Goal: Transaction & Acquisition: Purchase product/service

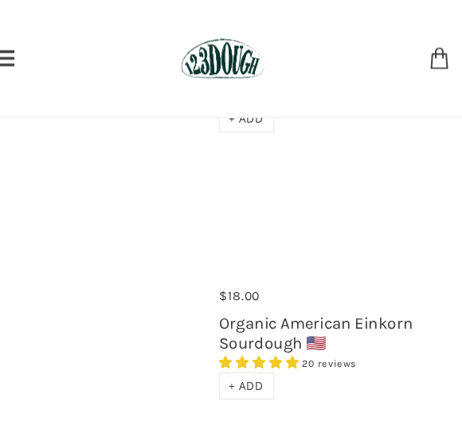
scroll to position [1346, 0]
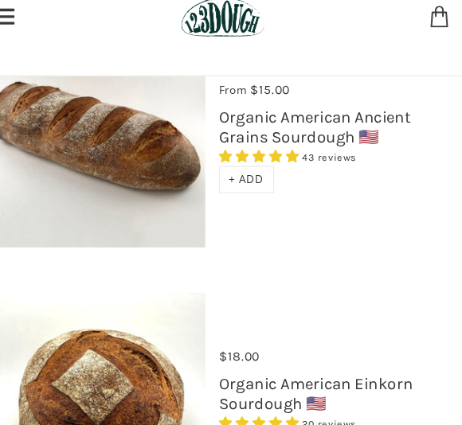
click at [333, 365] on link "Organic American Einkorn Sourdough 🇺🇸" at bounding box center [316, 382] width 170 height 35
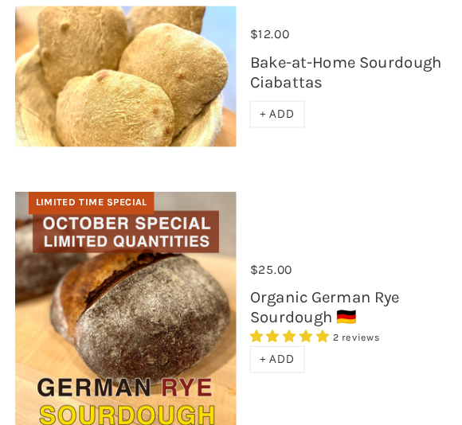
scroll to position [947, 0]
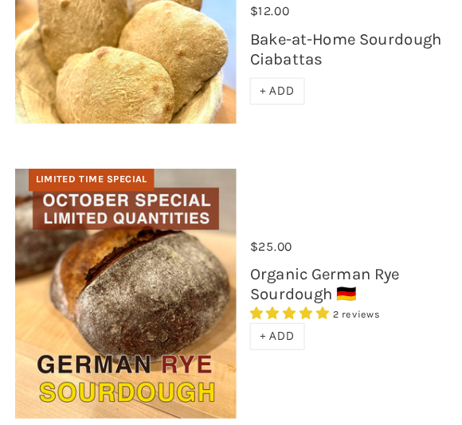
click at [322, 283] on link "Organic German Rye Sourdough 🇩🇪" at bounding box center [297, 300] width 132 height 35
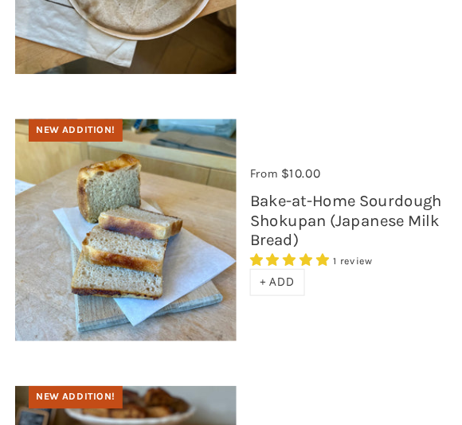
scroll to position [3194, 0]
click at [357, 218] on link "Bake-at-Home Sourdough Shokupan (Japanese Milk Bread)" at bounding box center [316, 244] width 170 height 52
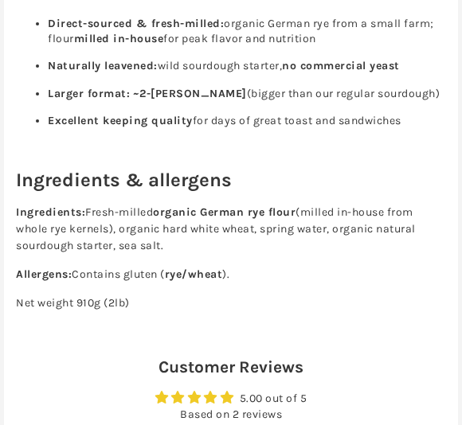
scroll to position [1006, 0]
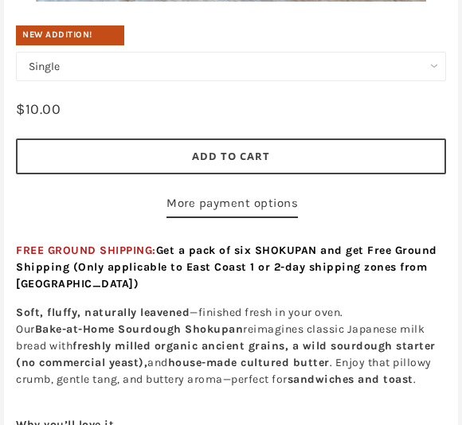
scroll to position [595, 0]
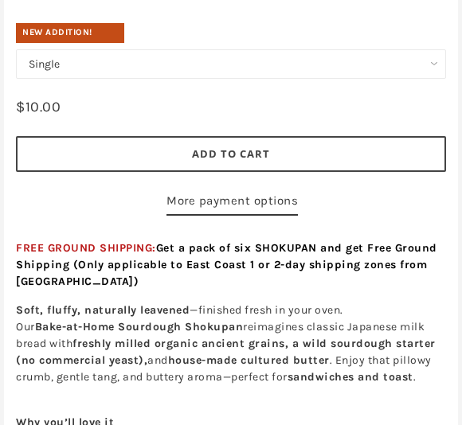
click at [38, 71] on select "Single Set of 6" at bounding box center [231, 63] width 430 height 29
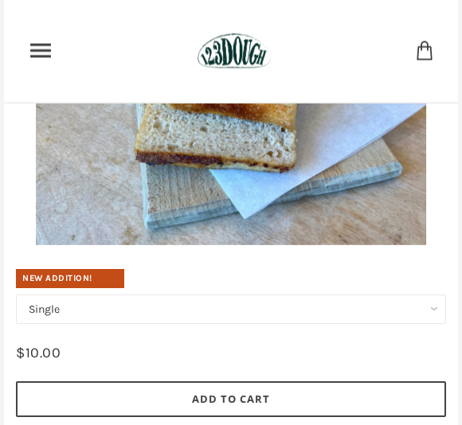
scroll to position [356, 0]
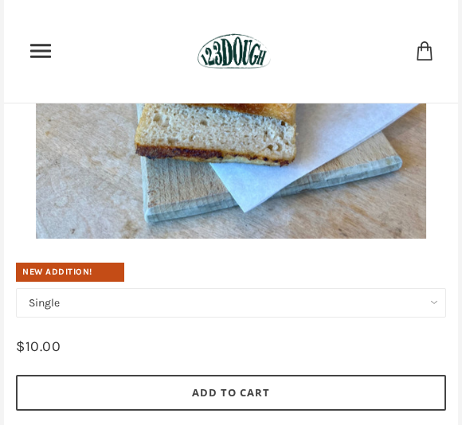
click at [380, 304] on select "Single Set of 6" at bounding box center [231, 302] width 430 height 29
select select "Set of 6"
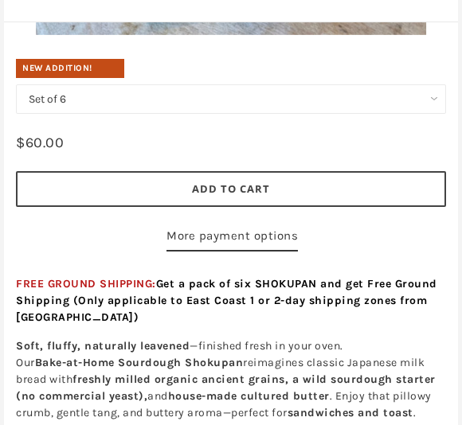
scroll to position [573, 0]
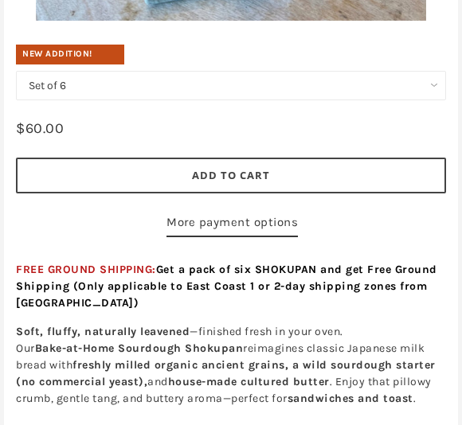
click at [164, 216] on shop-pay-wallet-button at bounding box center [165, 223] width 3 height 14
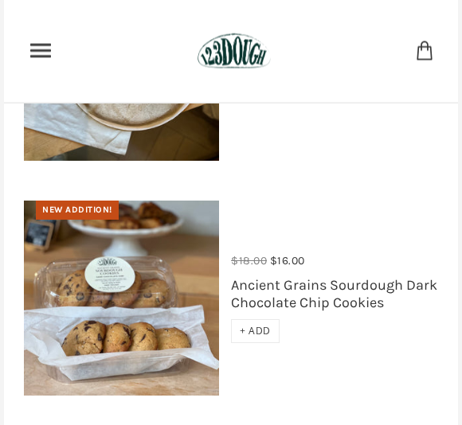
scroll to position [1367, 0]
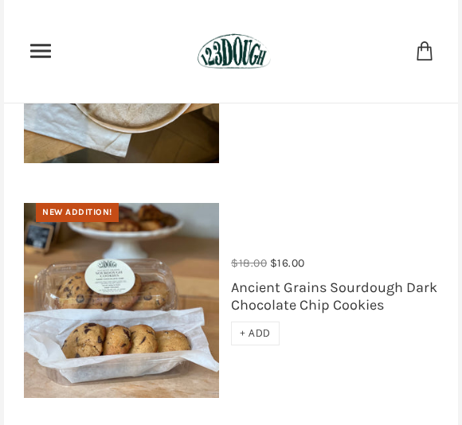
click at [381, 295] on link "Ancient Grains Sourdough Dark Chocolate Chip Cookies" at bounding box center [334, 296] width 206 height 35
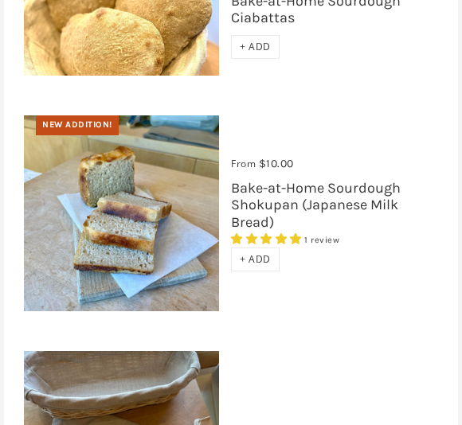
scroll to position [923, 0]
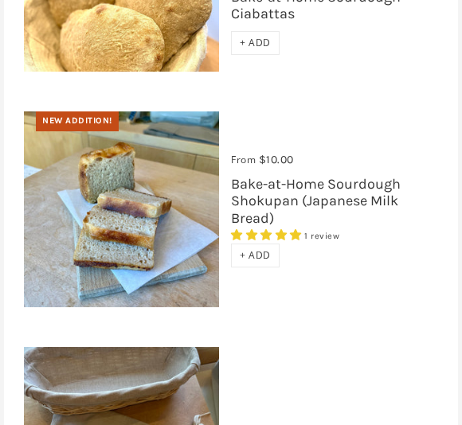
click at [371, 194] on link "Bake-at-Home Sourdough Shokupan (Japanese Milk Bread)" at bounding box center [316, 201] width 170 height 52
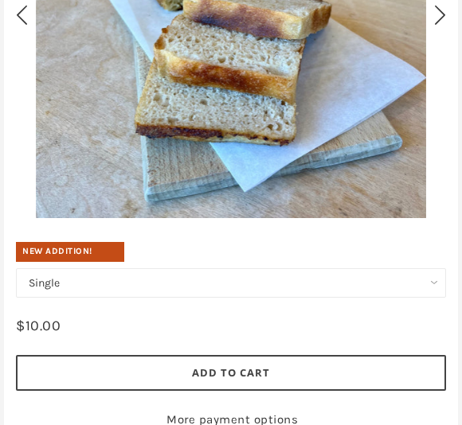
click at [397, 286] on select "Single Set of 6" at bounding box center [231, 283] width 430 height 29
select select "Set of 6"
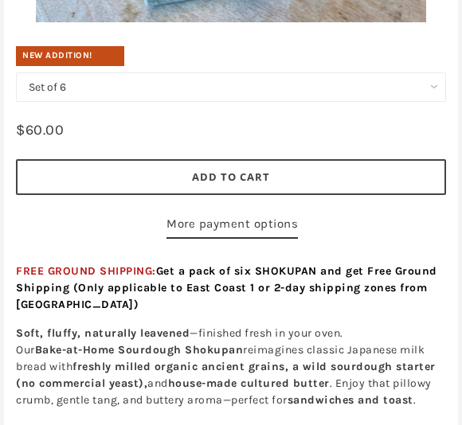
click at [385, 173] on button "Add to Cart" at bounding box center [231, 178] width 430 height 36
